Goal: Transaction & Acquisition: Obtain resource

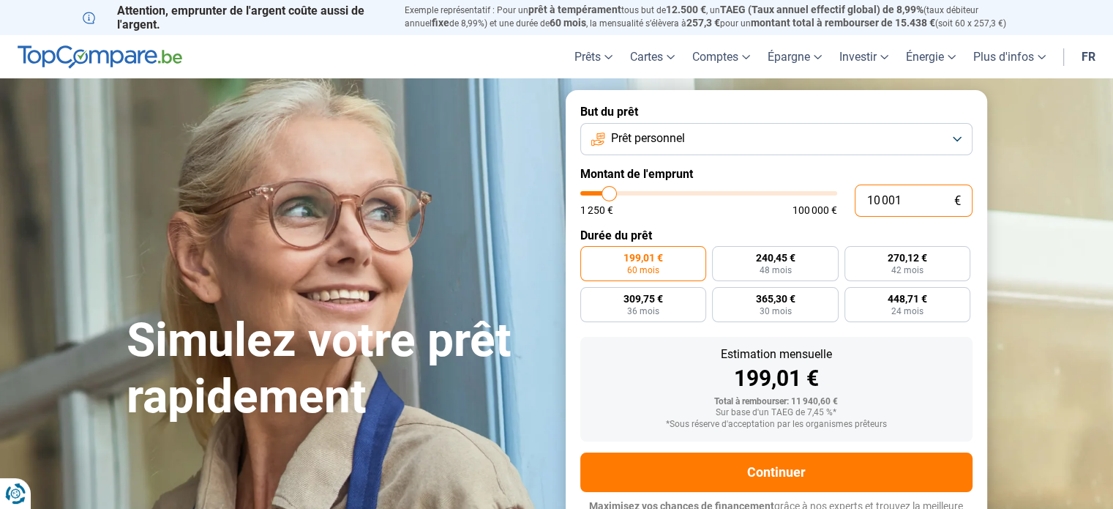
click at [901, 211] on input "10 001" at bounding box center [914, 200] width 118 height 32
type input "3"
type input "1250"
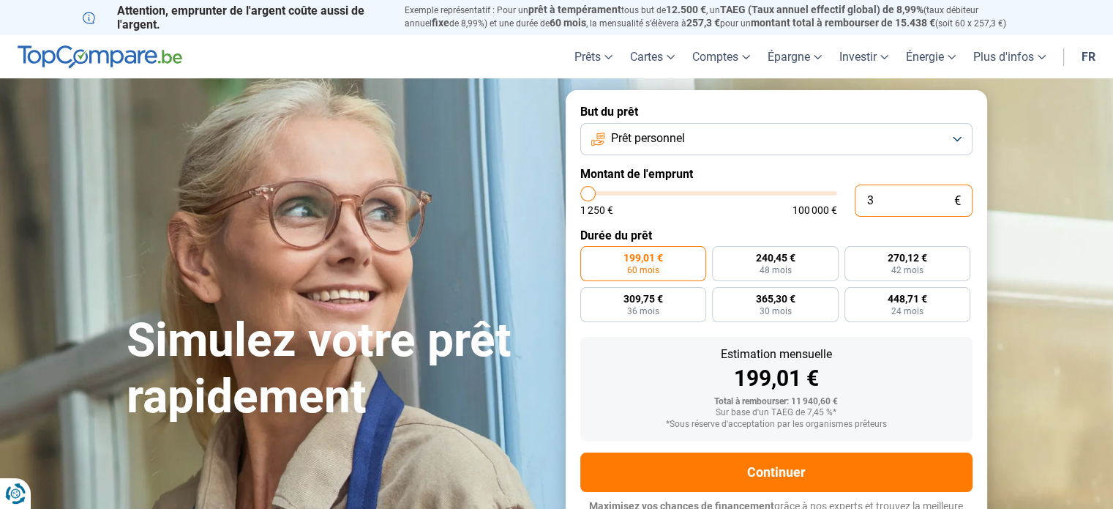
type input "35"
type input "1250"
type input "350"
type input "1250"
type input "3 500"
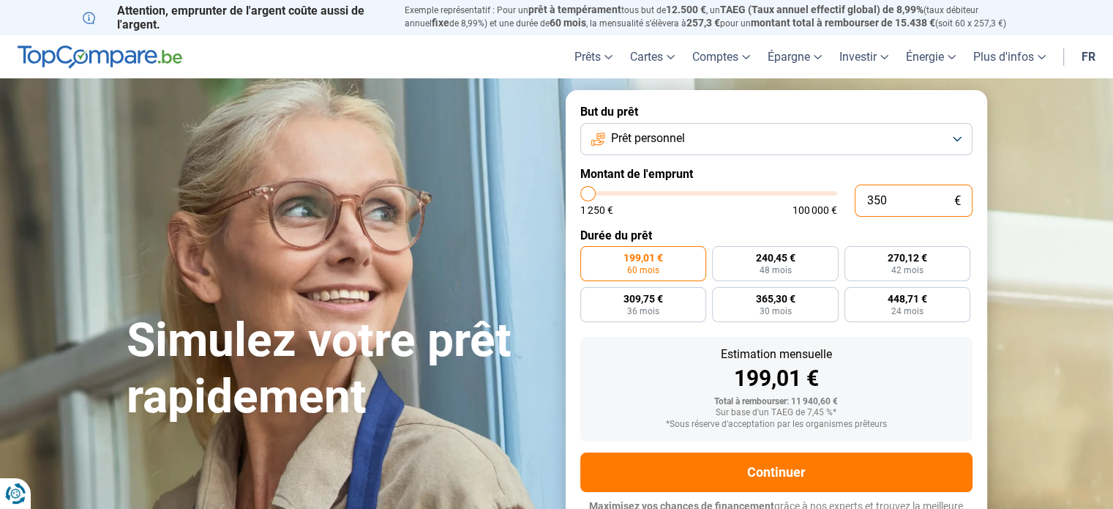
type input "3500"
radio input "true"
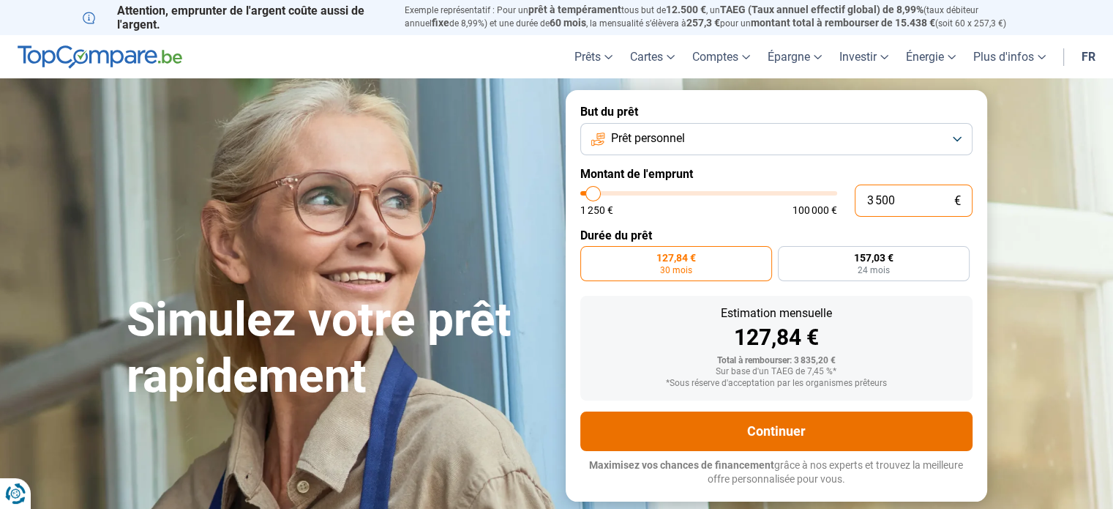
type input "3 500"
click at [858, 419] on button "Continuer" at bounding box center [776, 431] width 392 height 40
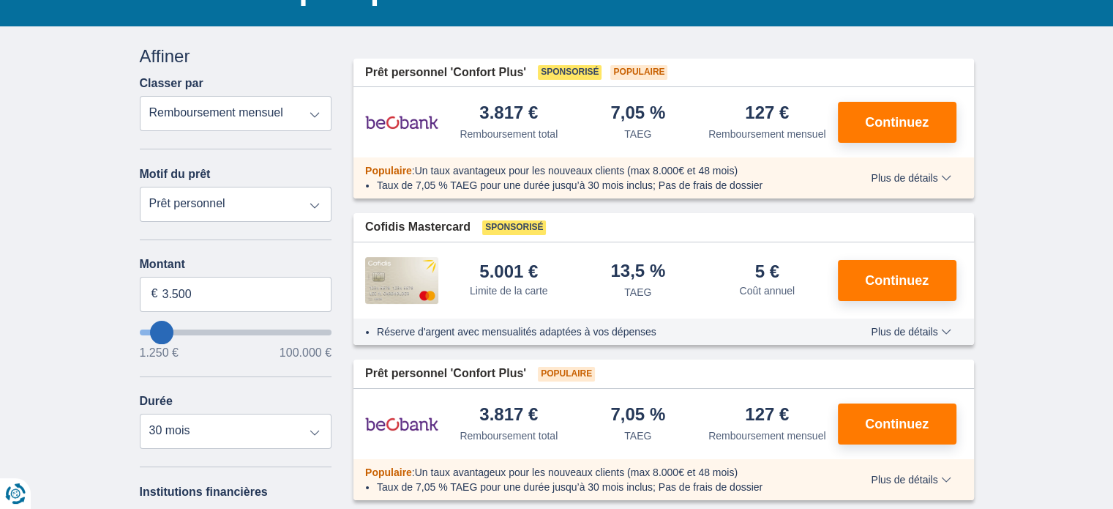
scroll to position [138, 0]
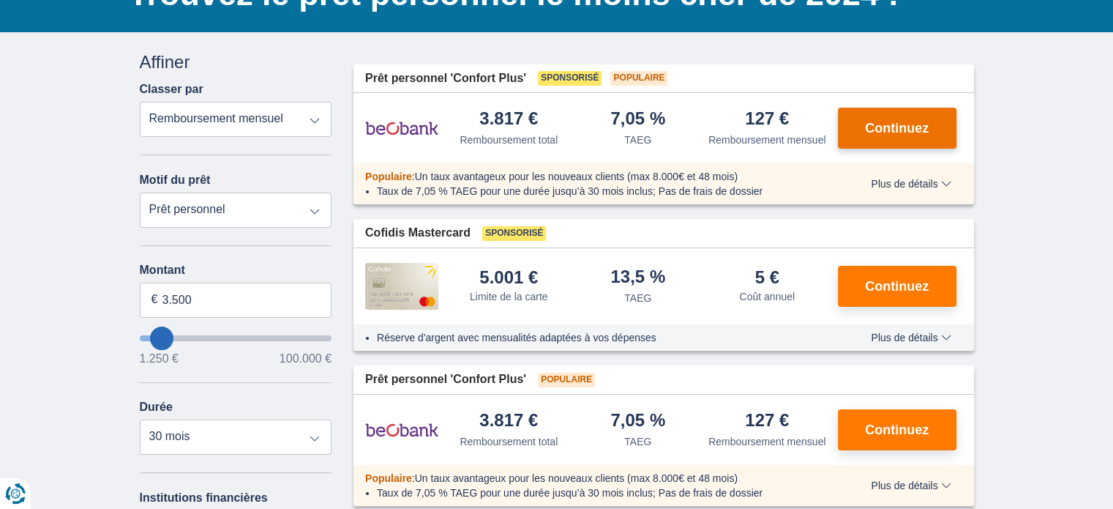
click at [906, 125] on span "Continuez" at bounding box center [897, 127] width 64 height 13
